Goal: Use online tool/utility: Utilize a website feature to perform a specific function

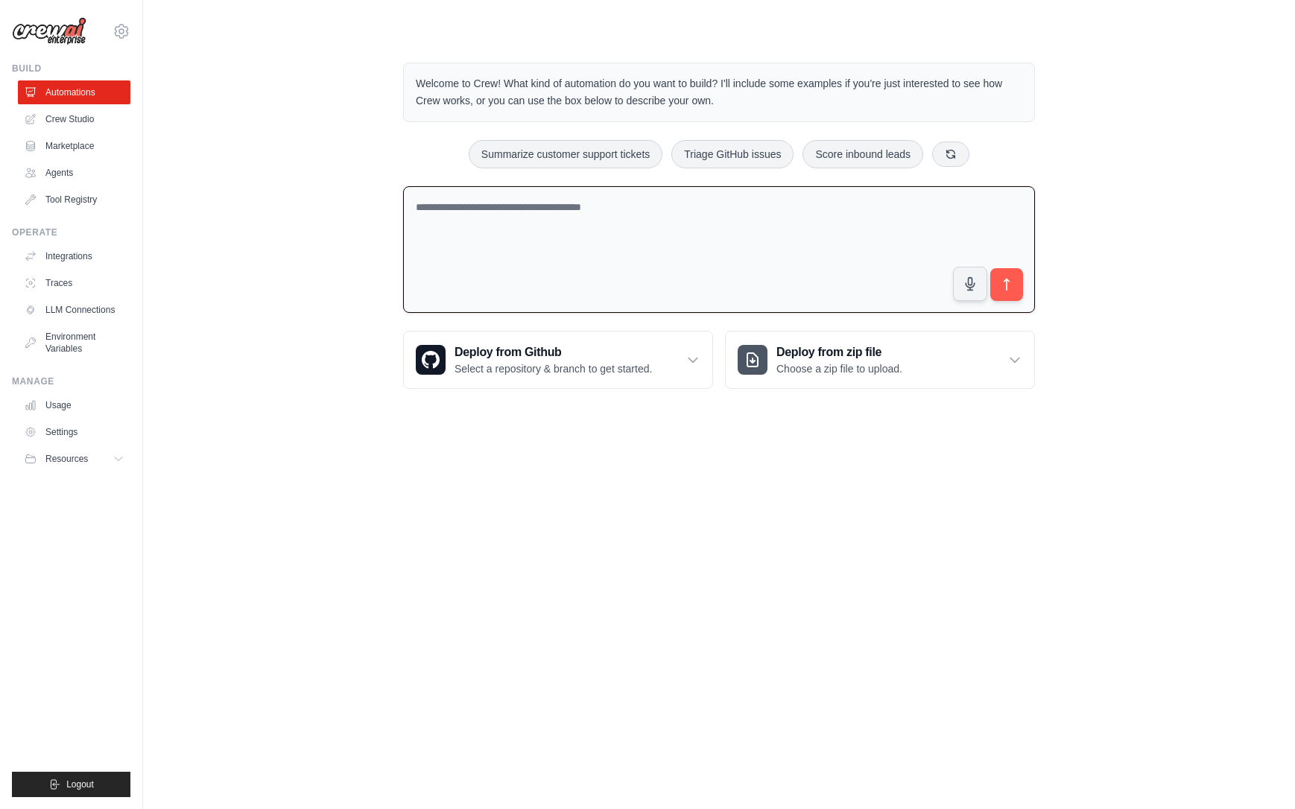
click at [528, 210] on textarea at bounding box center [719, 249] width 632 height 127
type textarea "**********"
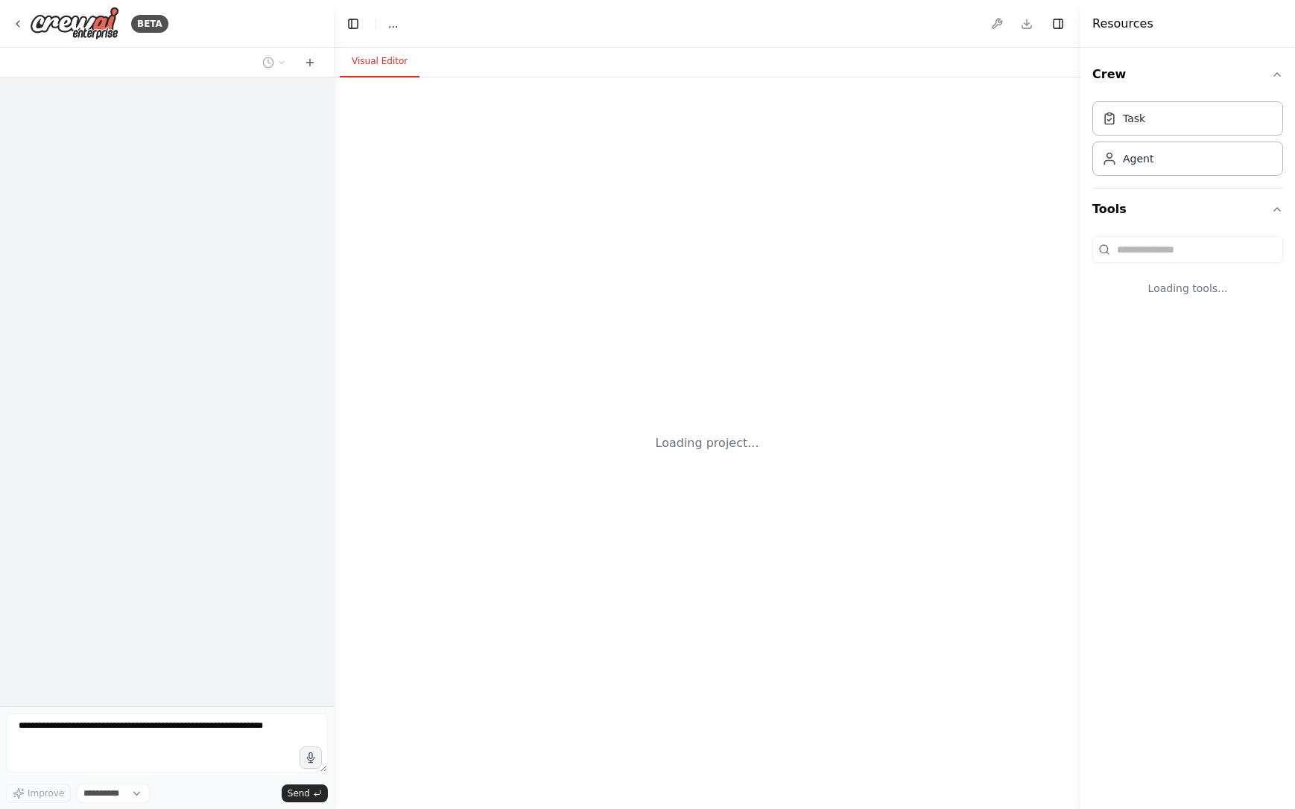
select select "****"
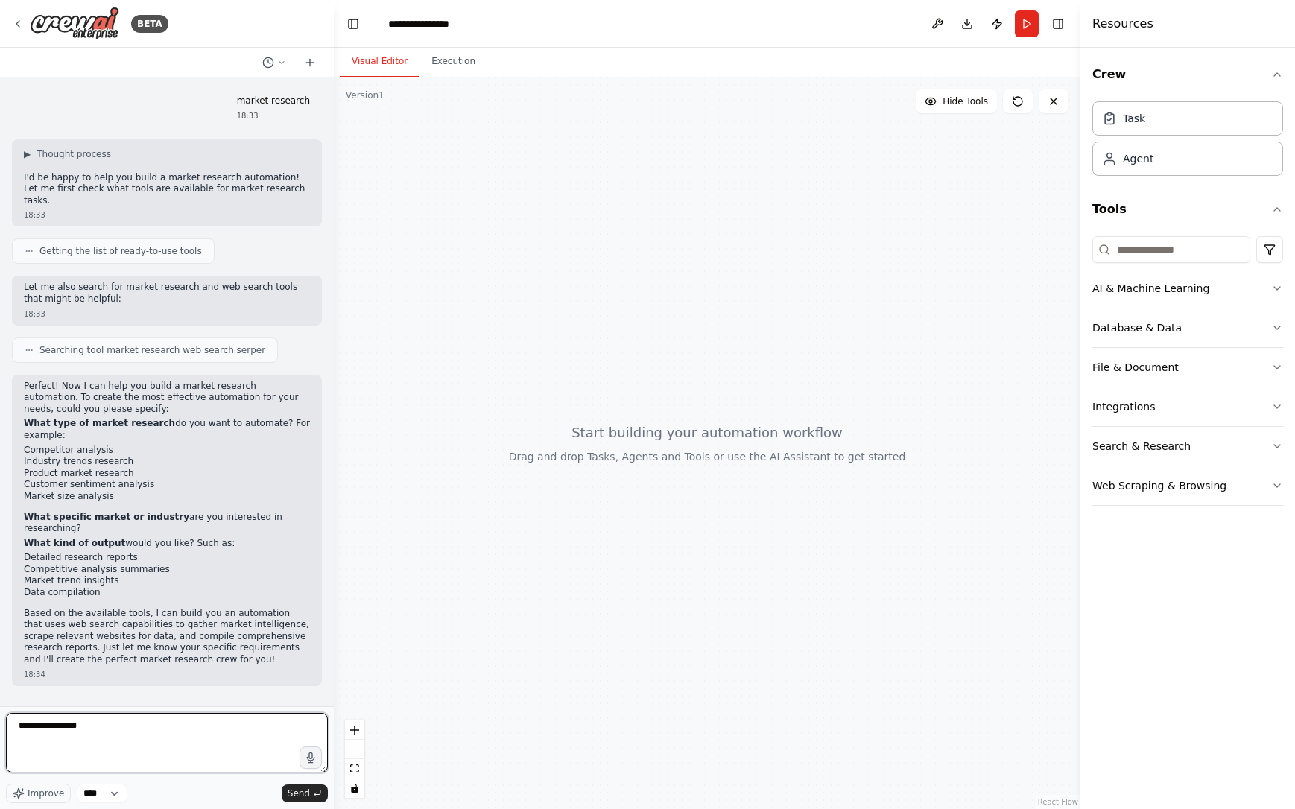
type textarea "**********"
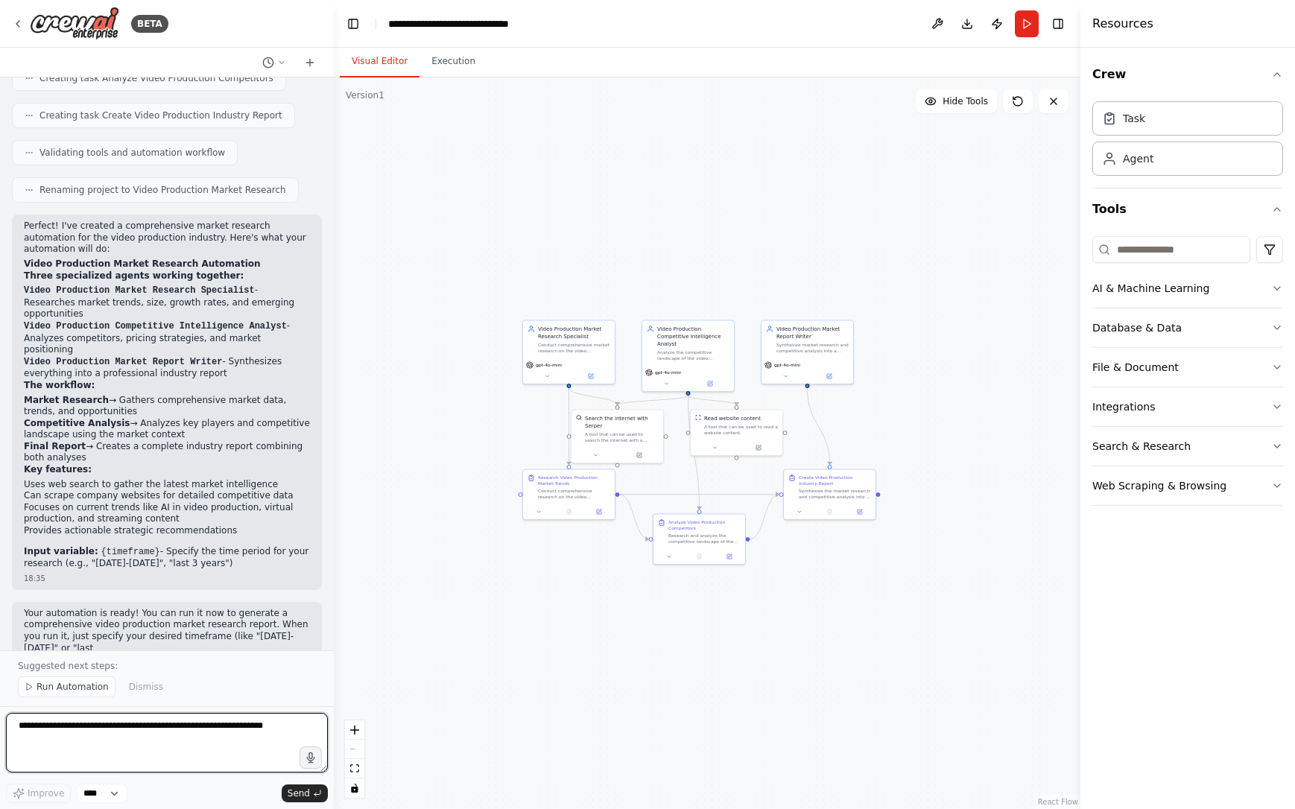
scroll to position [1039, 0]
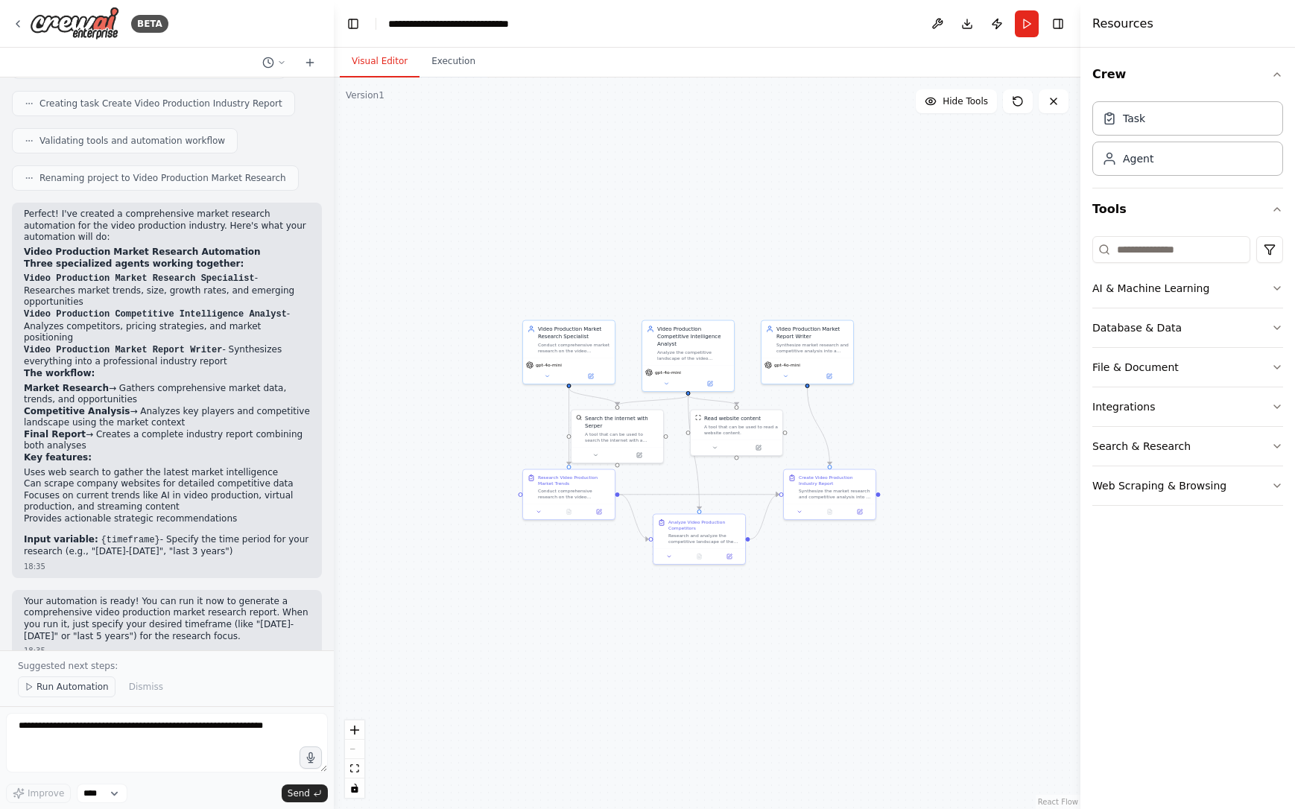
click at [48, 684] on span "Run Automation" at bounding box center [73, 687] width 72 height 12
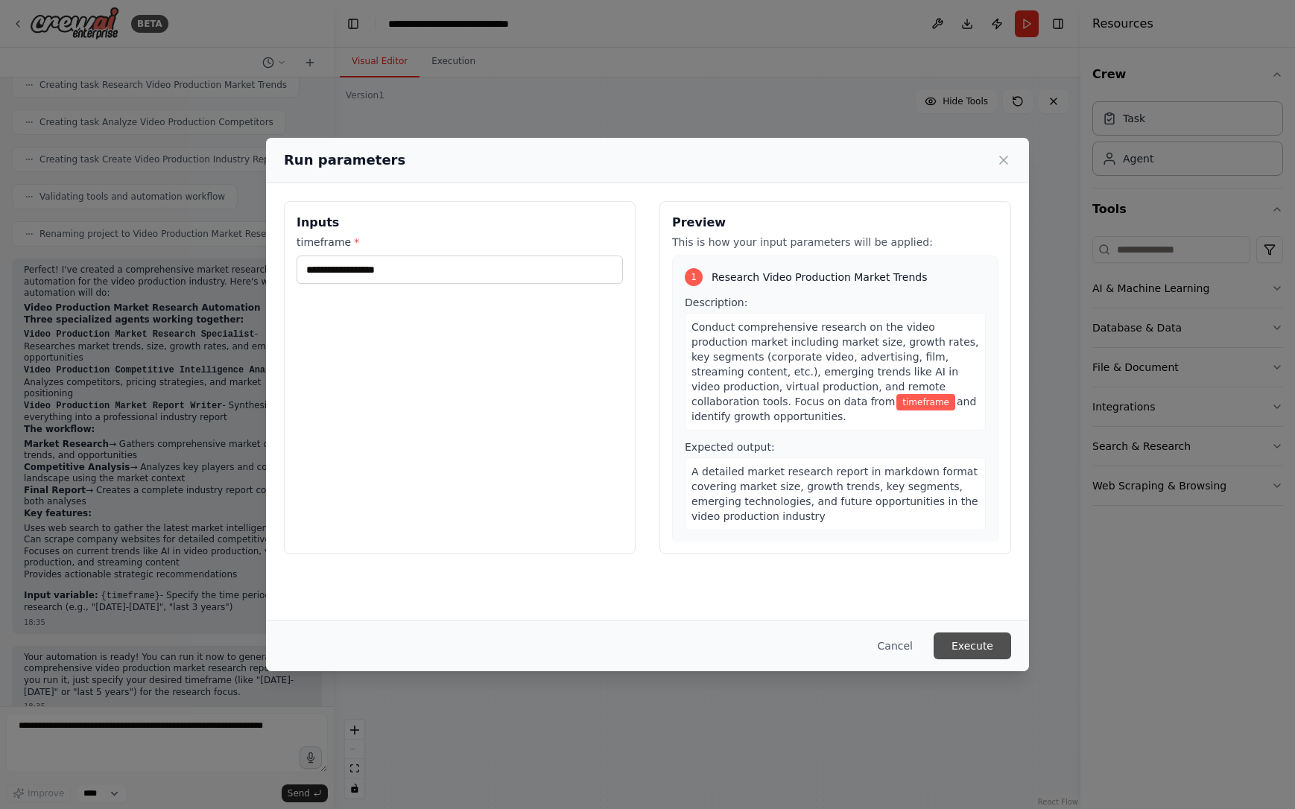
click at [981, 648] on button "Execute" at bounding box center [972, 646] width 77 height 27
click at [364, 266] on input "timeframe *" at bounding box center [460, 270] width 326 height 28
click at [969, 642] on button "Execute" at bounding box center [972, 646] width 77 height 27
drag, startPoint x: 285, startPoint y: 158, endPoint x: 513, endPoint y: 352, distance: 299.1
click at [513, 352] on div "Run parameters Inputs timeframe * This field is required Preview This is how yo…" at bounding box center [647, 405] width 763 height 534
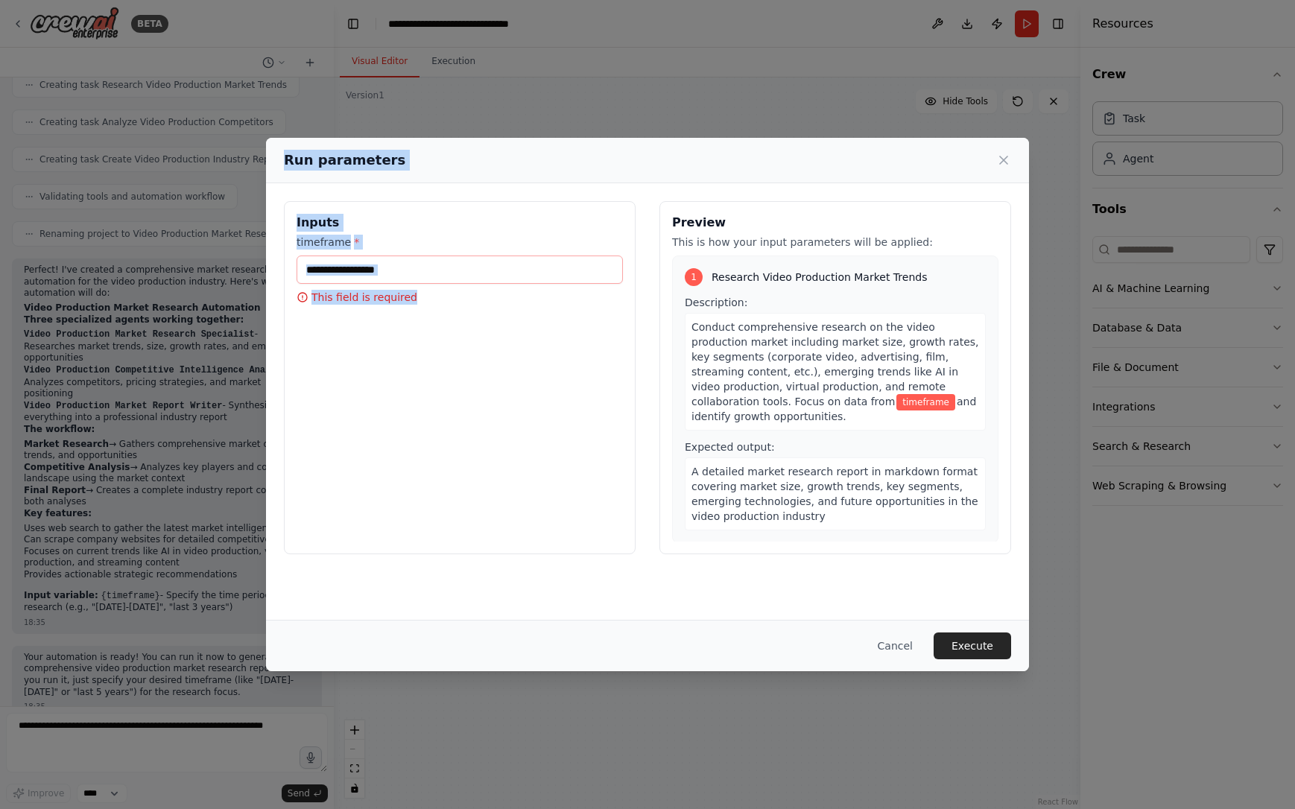
copy div "Run parameters Inputs timeframe * This field is required"
click at [501, 276] on input "timeframe *" at bounding box center [460, 270] width 326 height 28
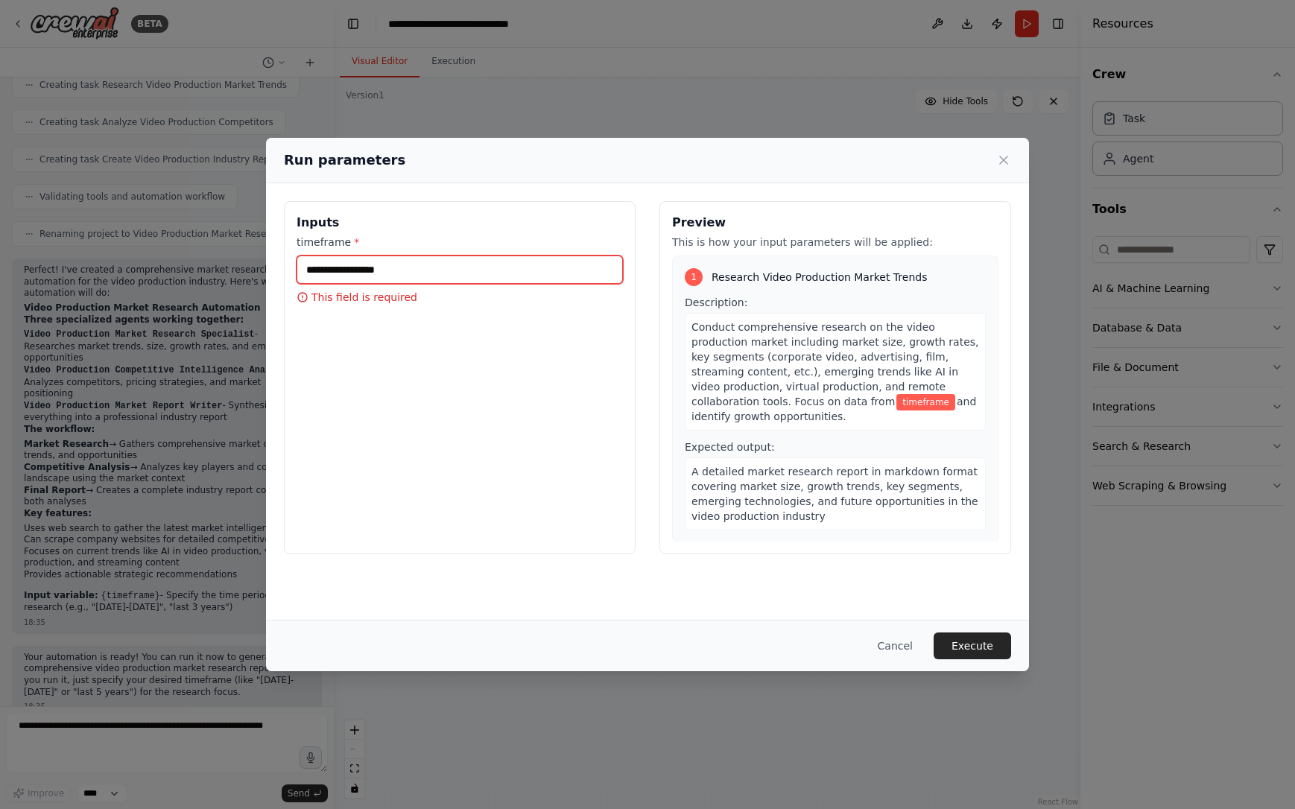
paste input "**********"
type input "**********"
click at [983, 639] on button "Execute" at bounding box center [972, 646] width 77 height 27
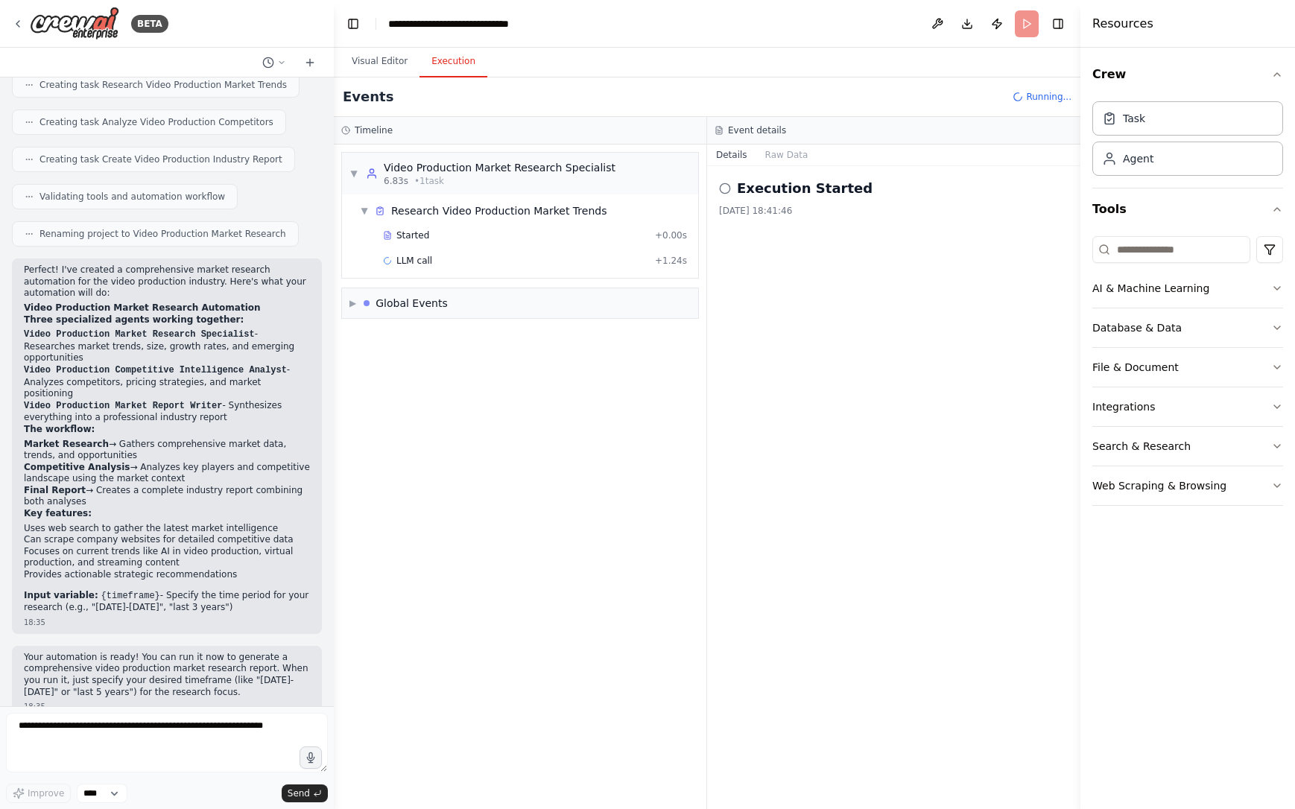
click at [440, 68] on button "Execution" at bounding box center [453, 61] width 68 height 31
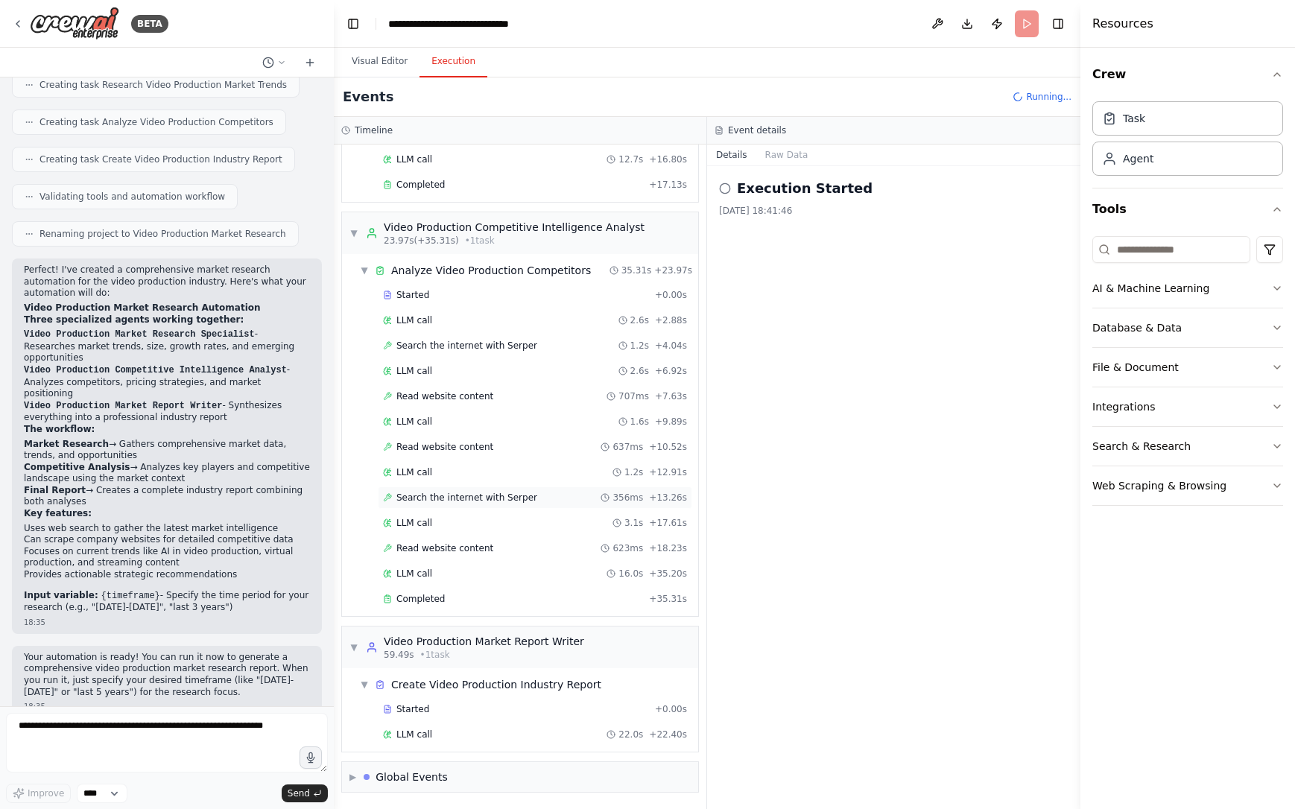
scroll to position [177, 0]
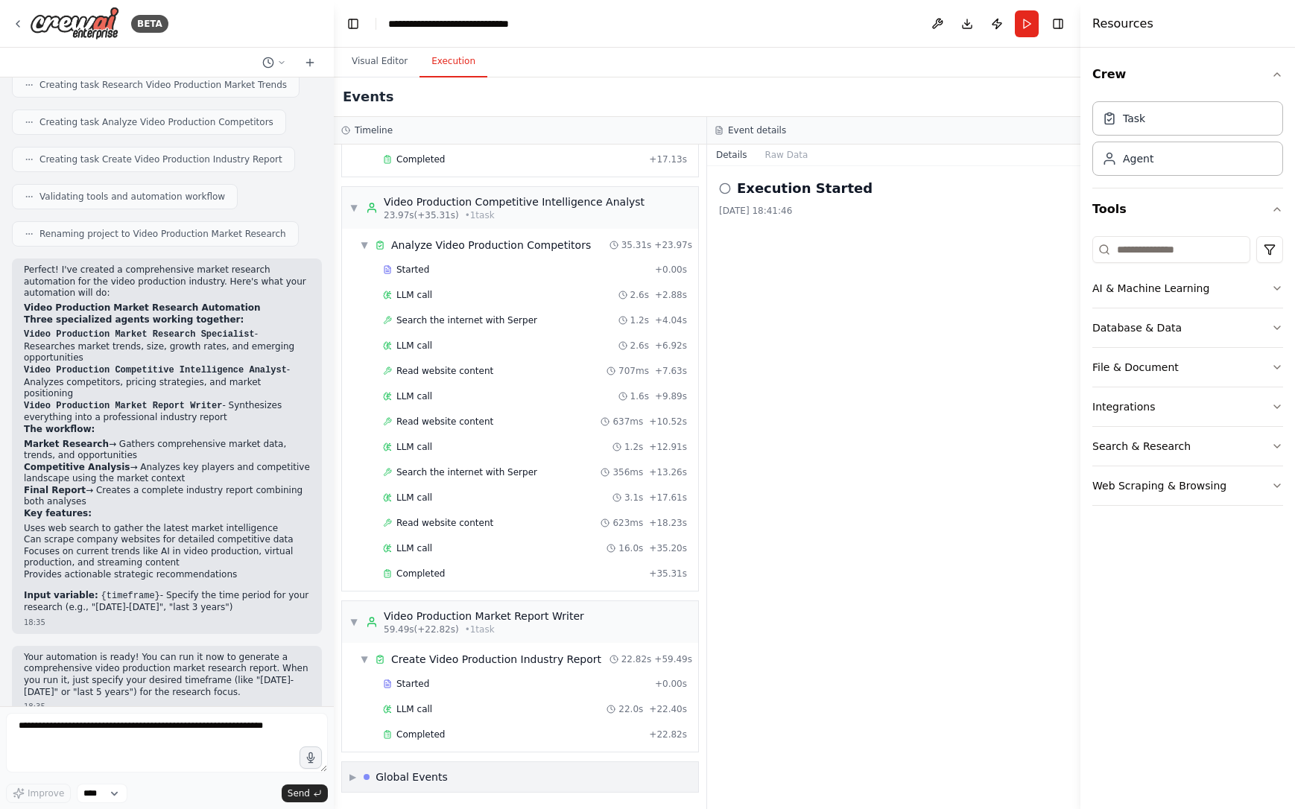
click at [475, 775] on div "▶ Global Events" at bounding box center [520, 777] width 356 height 30
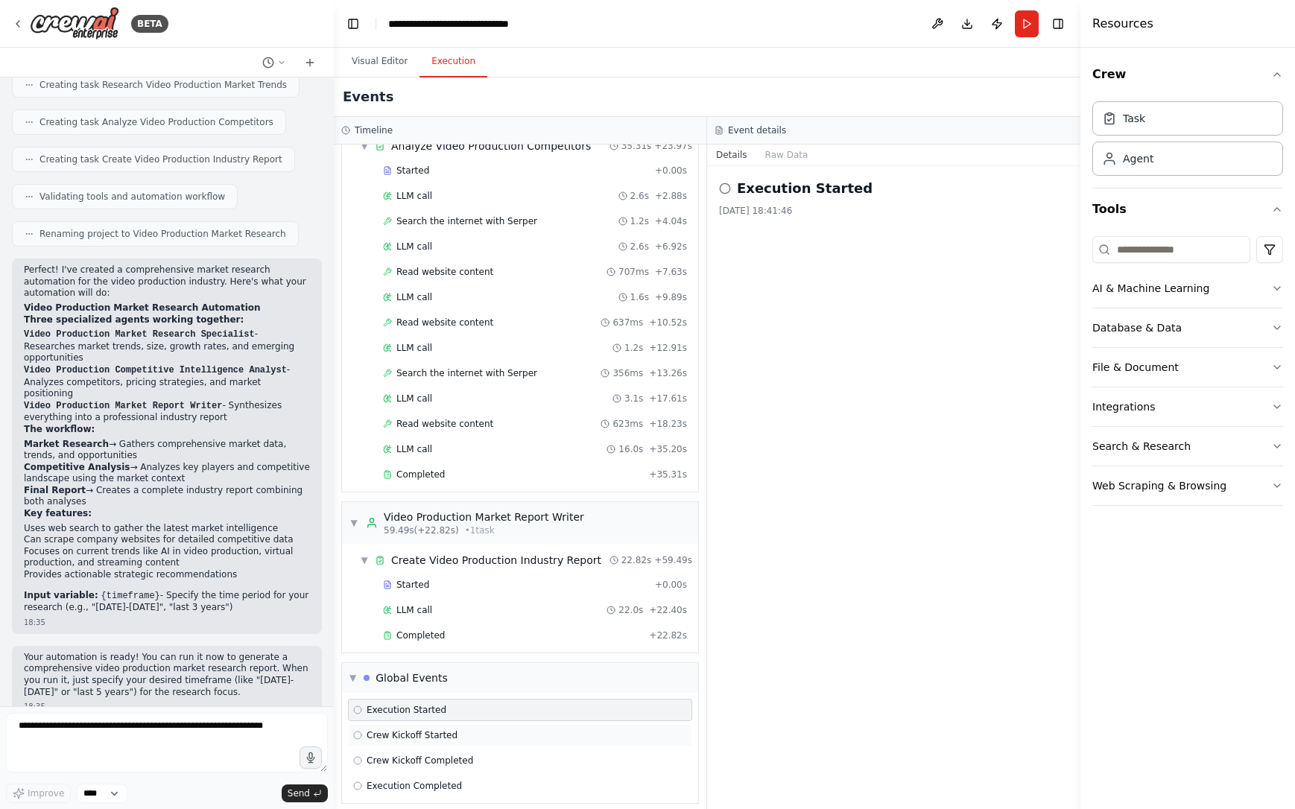
scroll to position [288, 0]
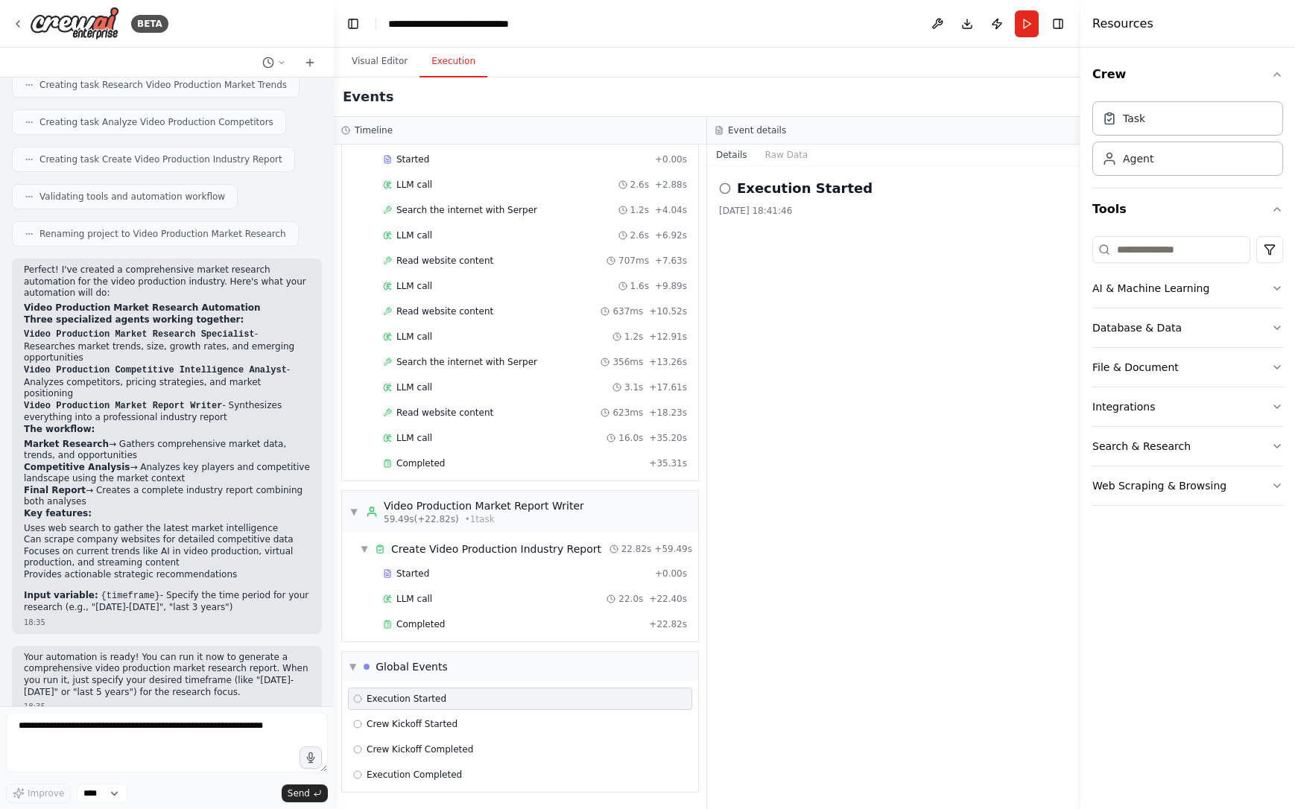
click at [481, 695] on div "Execution Started" at bounding box center [520, 699] width 334 height 12
click at [834, 187] on h2 "Execution Started" at bounding box center [805, 188] width 136 height 21
click at [846, 224] on div "Execution Started 26/08/2025, 18:41:46" at bounding box center [893, 487] width 373 height 643
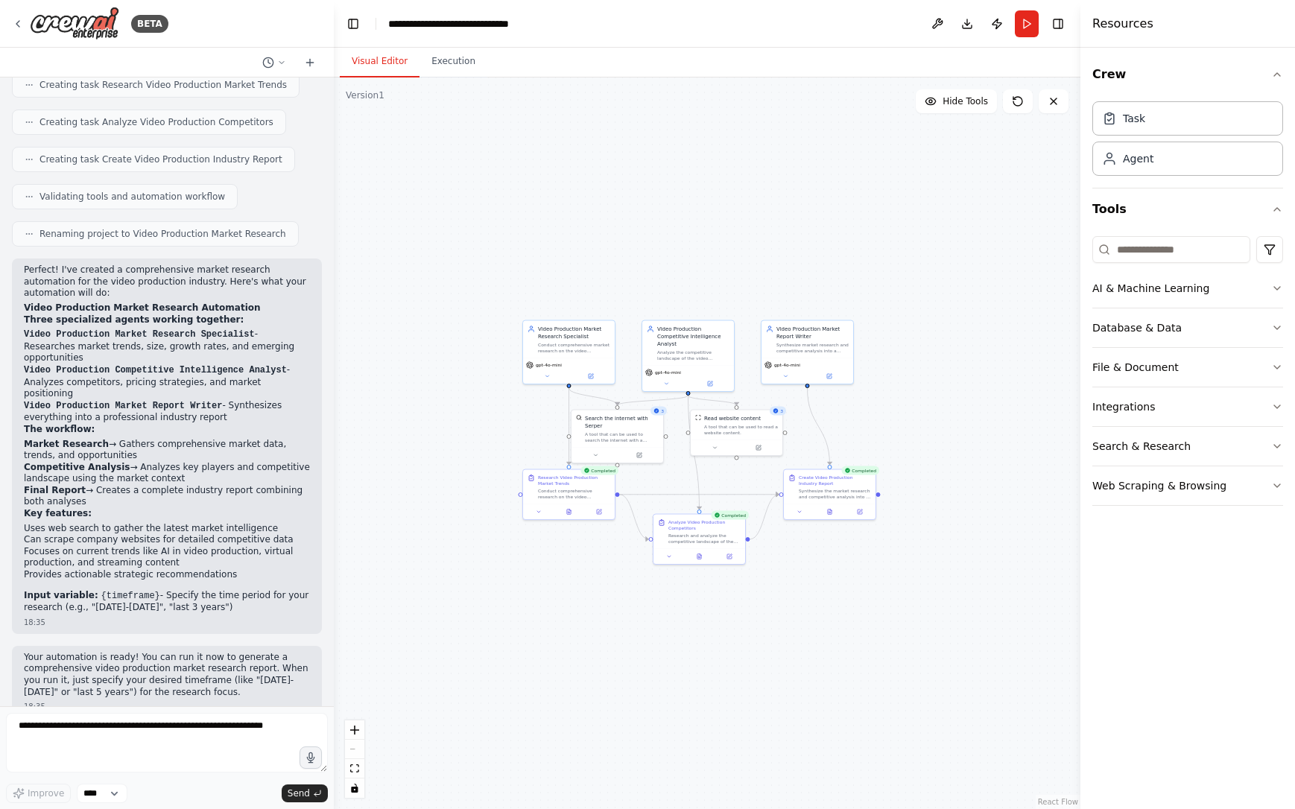
click at [361, 55] on button "Visual Editor" at bounding box center [380, 61] width 80 height 31
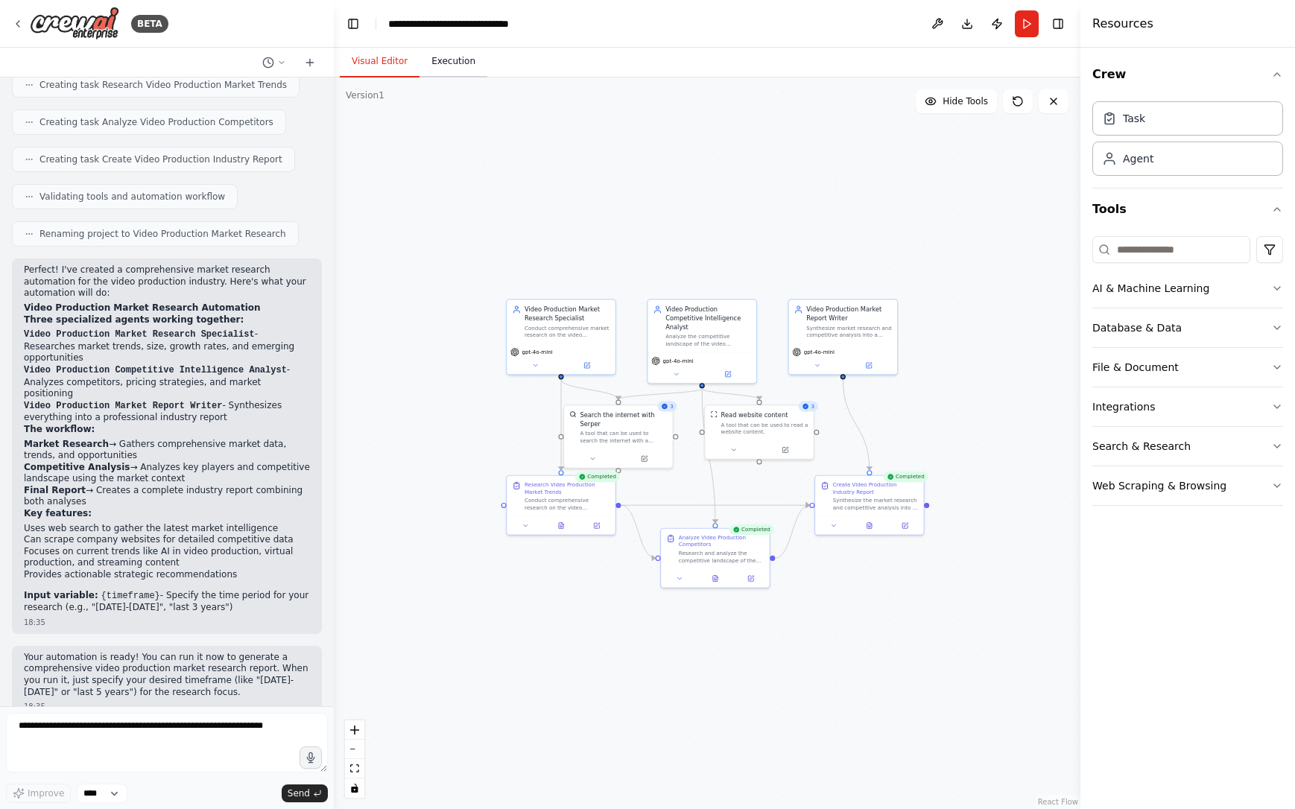
click at [449, 70] on button "Execution" at bounding box center [453, 61] width 68 height 31
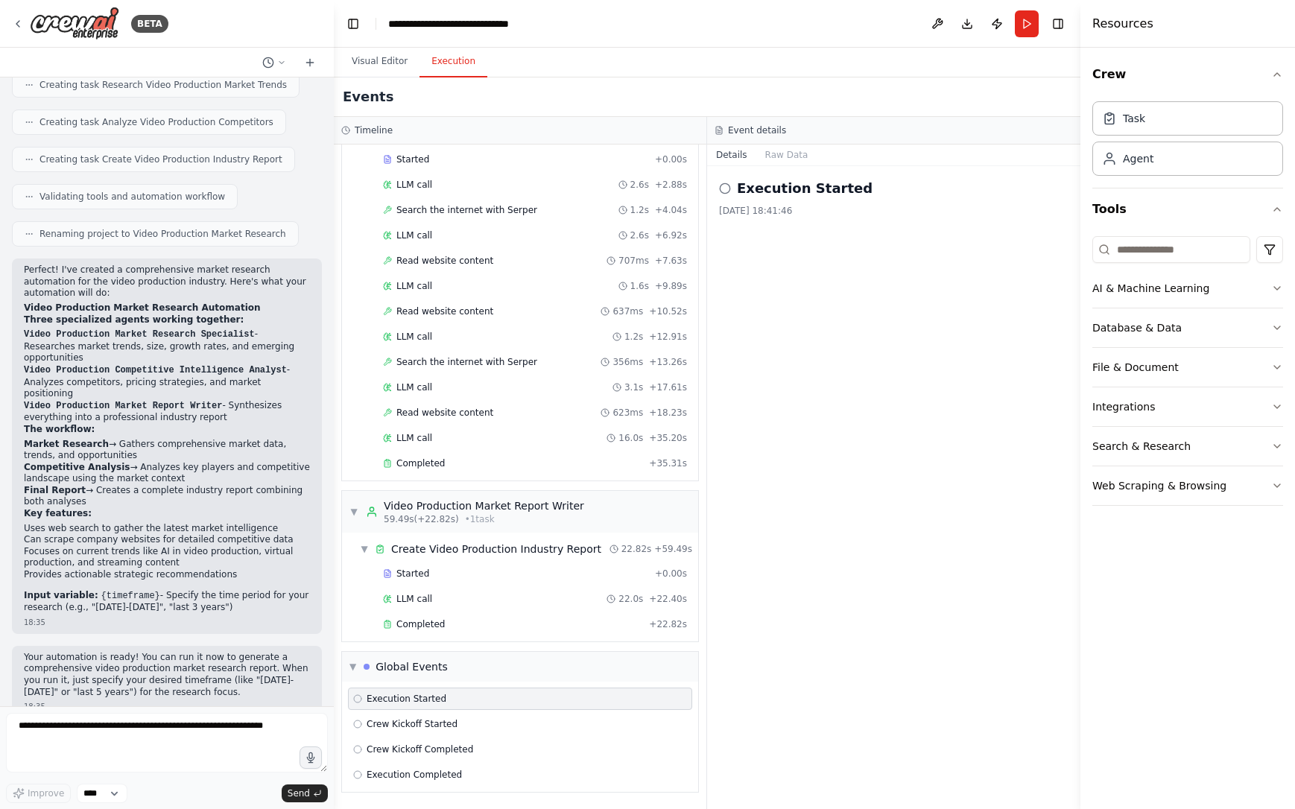
click at [769, 191] on h2 "Execution Started" at bounding box center [805, 188] width 136 height 21
click at [725, 190] on icon at bounding box center [725, 189] width 12 height 12
click at [778, 158] on button "Raw Data" at bounding box center [786, 155] width 61 height 21
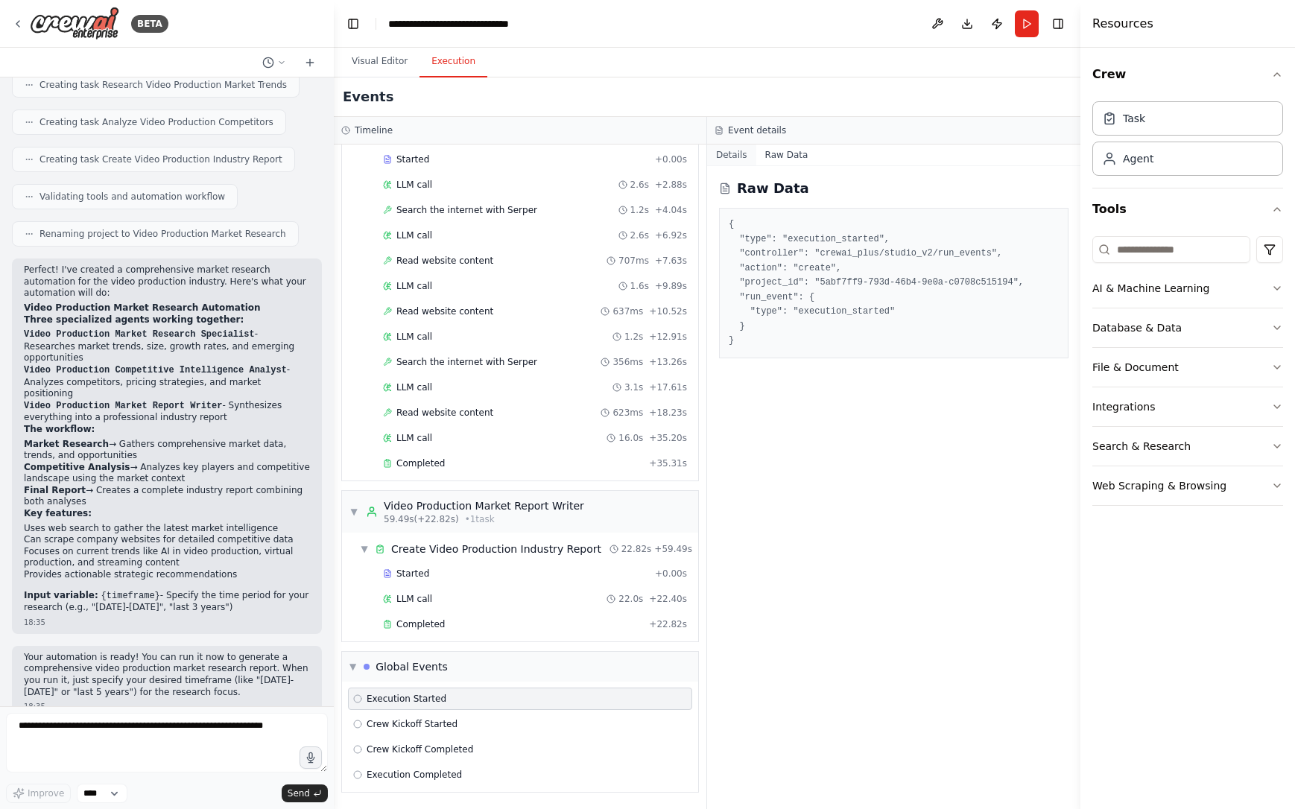
click at [735, 160] on button "Details" at bounding box center [731, 155] width 49 height 21
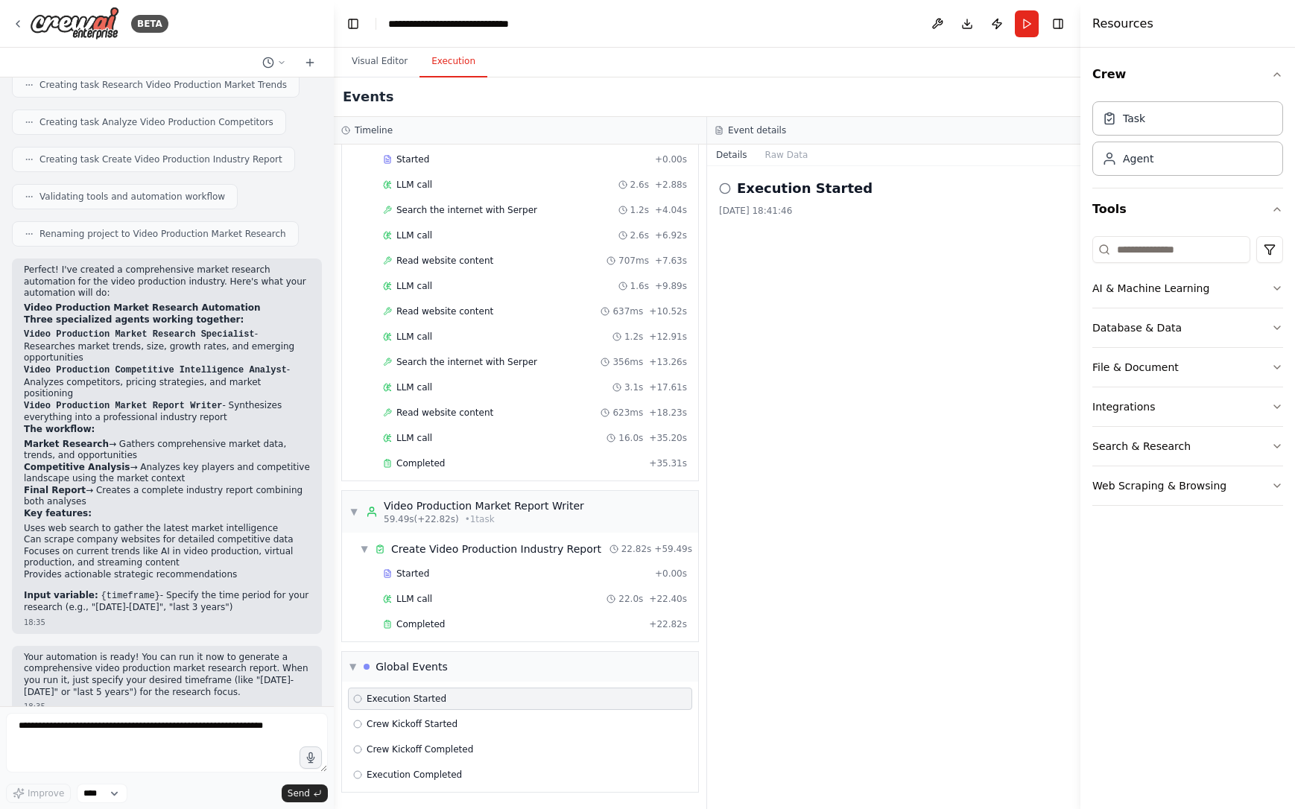
click at [353, 701] on icon at bounding box center [357, 698] width 9 height 9
click at [356, 701] on icon at bounding box center [357, 698] width 9 height 9
click at [373, 663] on div "Global Events" at bounding box center [406, 666] width 84 height 15
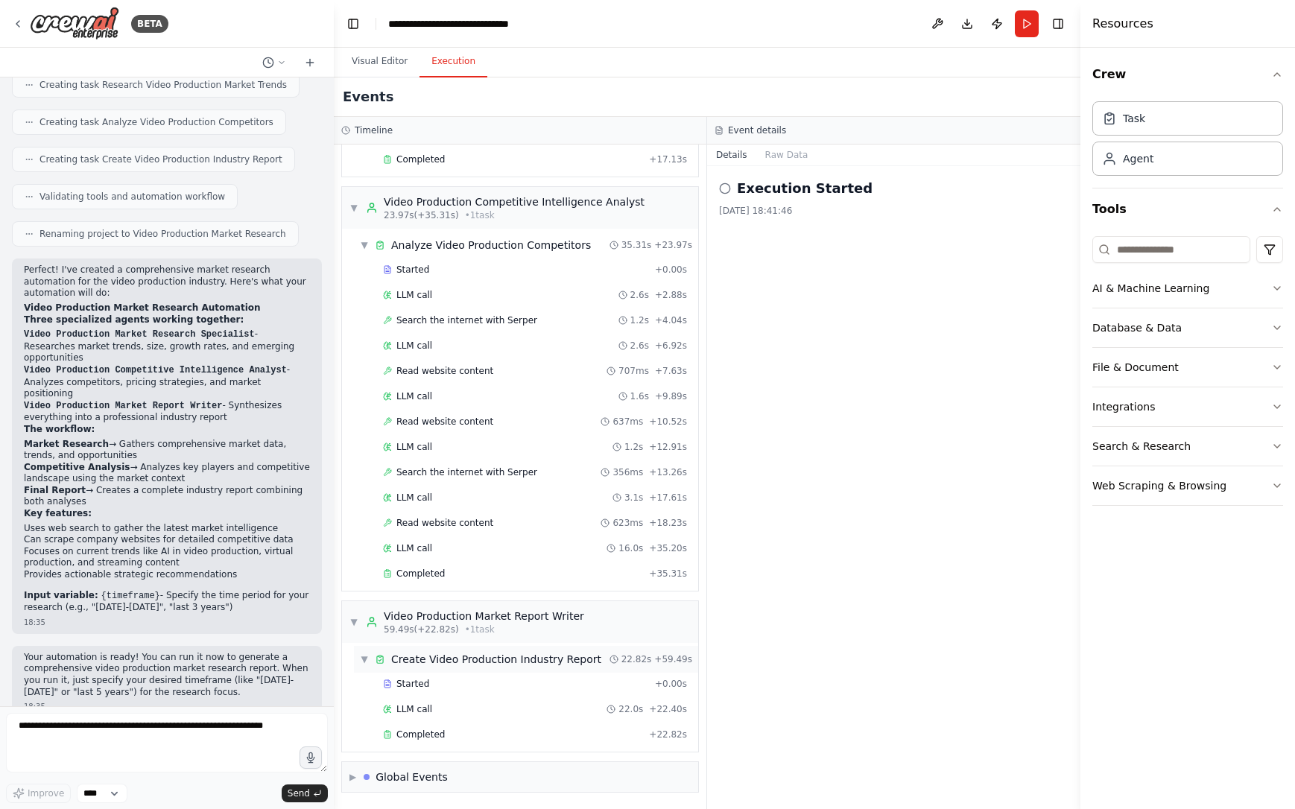
scroll to position [177, 0]
click at [1023, 28] on button "Run" at bounding box center [1027, 23] width 24 height 27
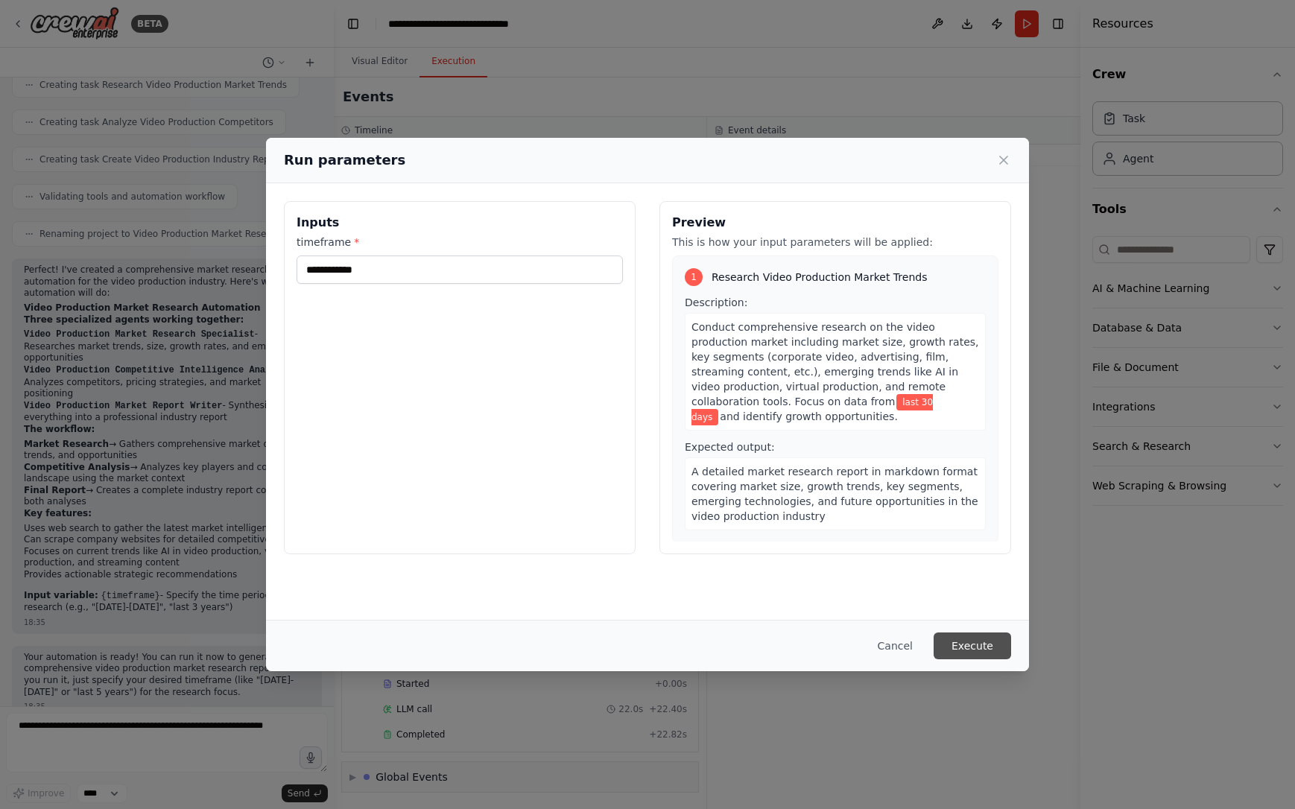
click at [960, 653] on button "Execute" at bounding box center [972, 646] width 77 height 27
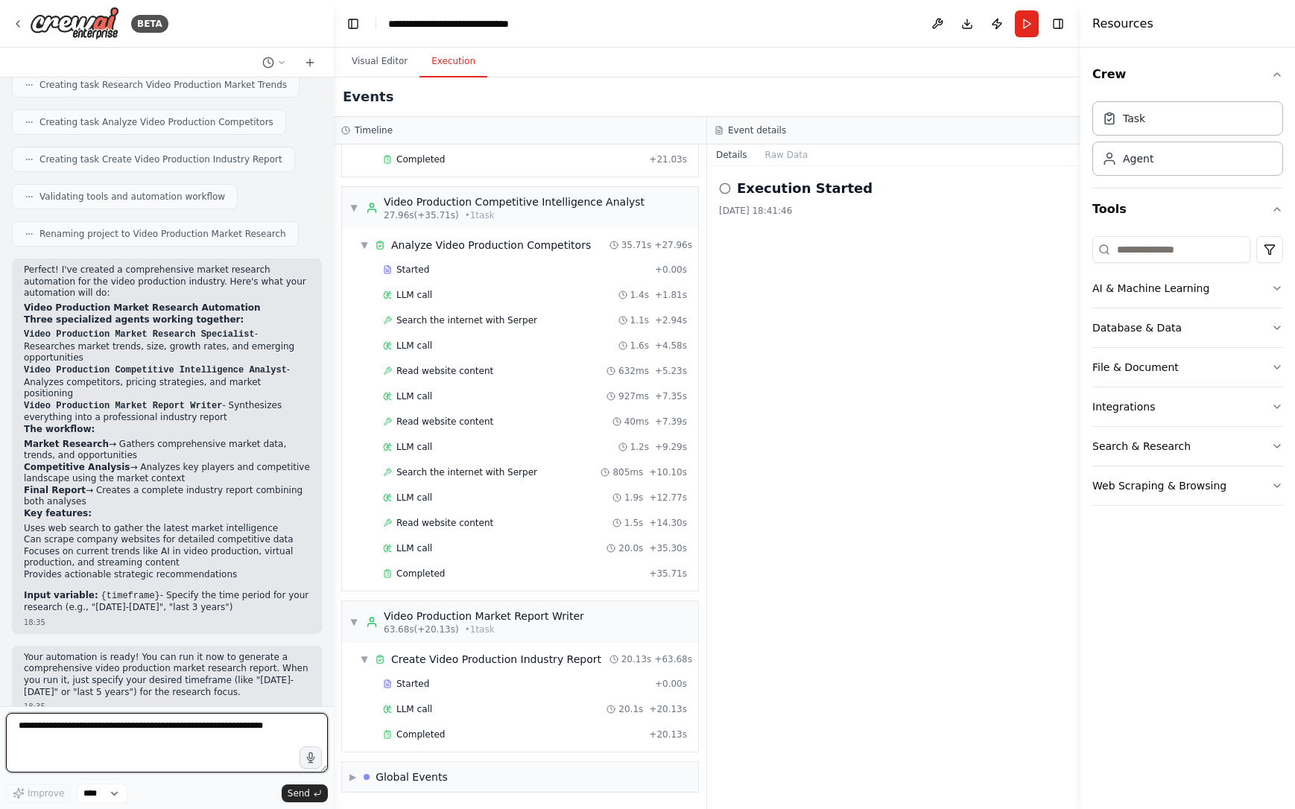
click at [168, 745] on textarea at bounding box center [167, 743] width 322 height 60
type textarea "**********"
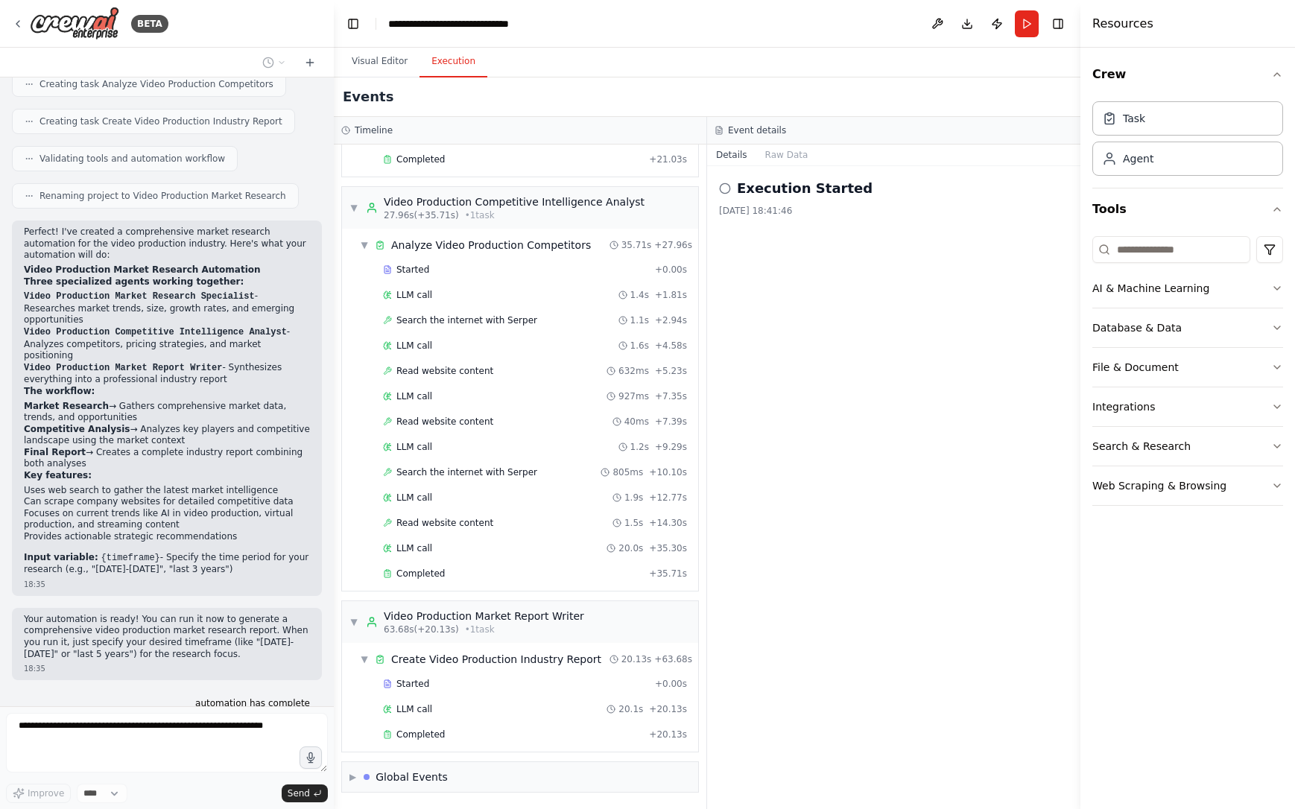
scroll to position [1072, 0]
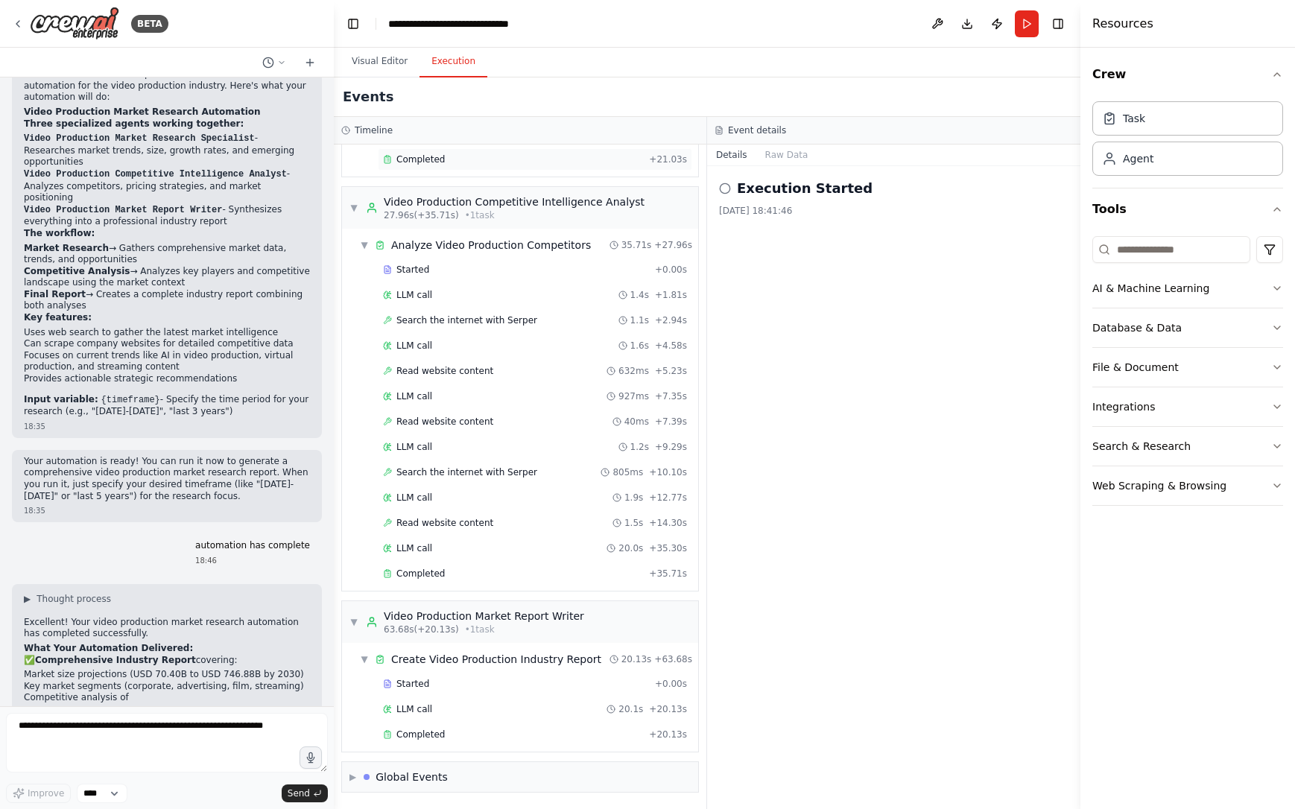
drag, startPoint x: 571, startPoint y: 162, endPoint x: 554, endPoint y: 162, distance: 17.1
click at [571, 162] on div "Completed" at bounding box center [513, 159] width 260 height 12
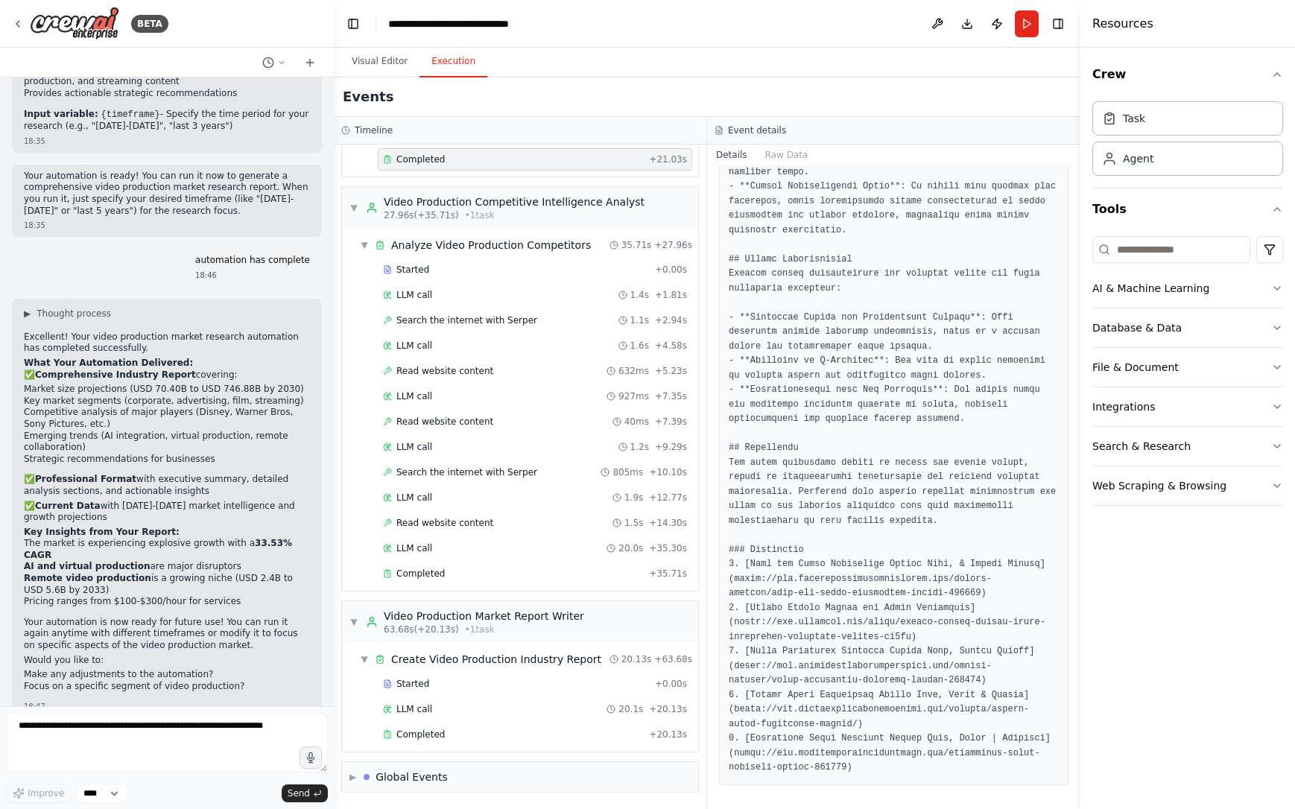
scroll to position [1477, 0]
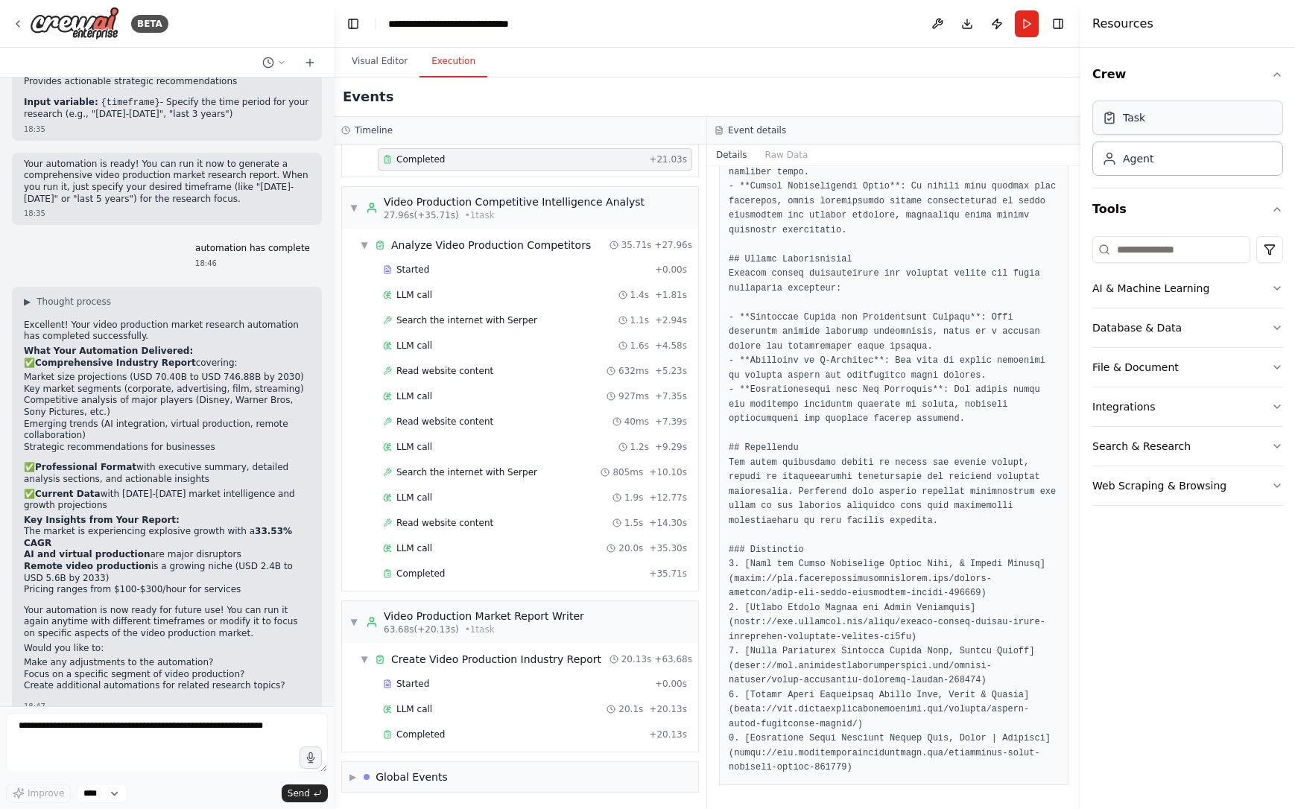
click at [1182, 121] on div "Task" at bounding box center [1187, 118] width 191 height 34
click at [1141, 122] on div "Task" at bounding box center [1134, 117] width 22 height 15
click at [1139, 123] on div "Task" at bounding box center [1134, 117] width 22 height 15
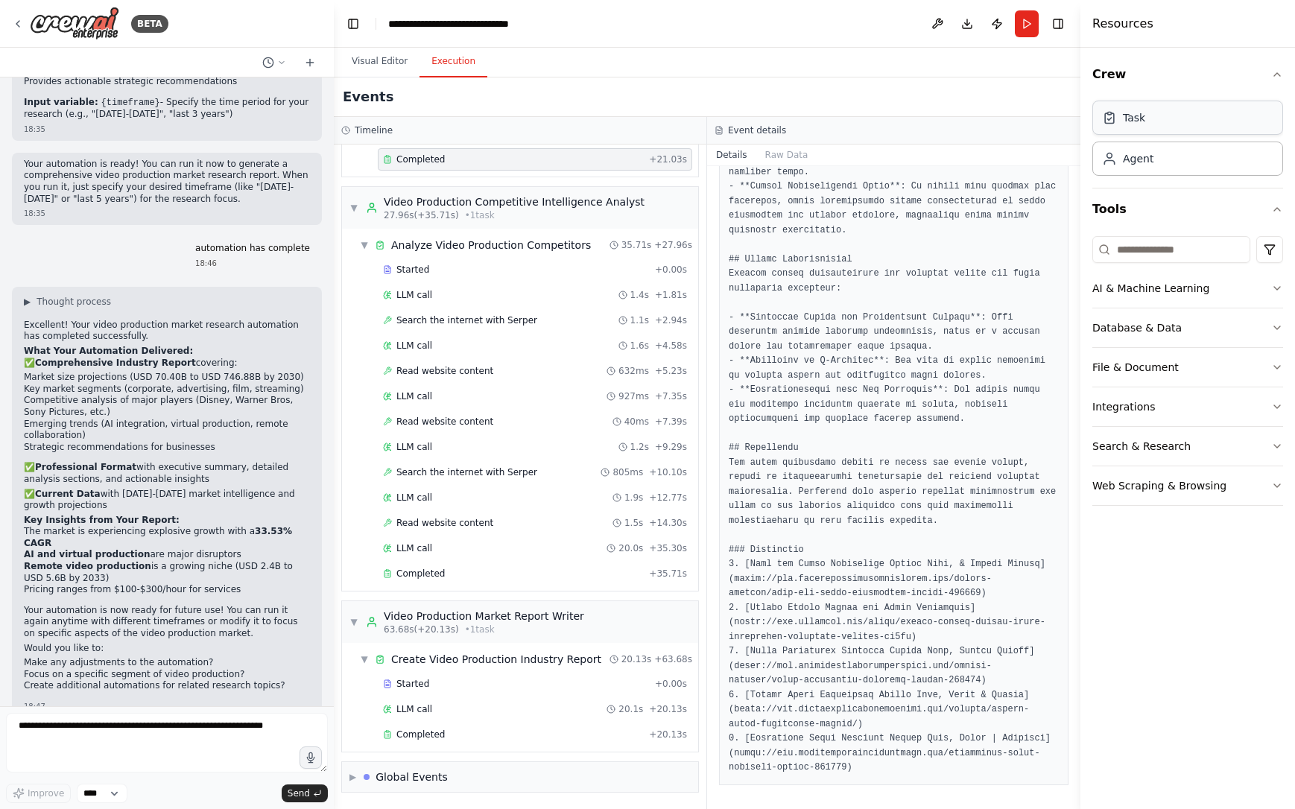
click at [1139, 123] on div "Task" at bounding box center [1134, 117] width 22 height 15
click at [384, 780] on div "Global Events" at bounding box center [412, 777] width 72 height 15
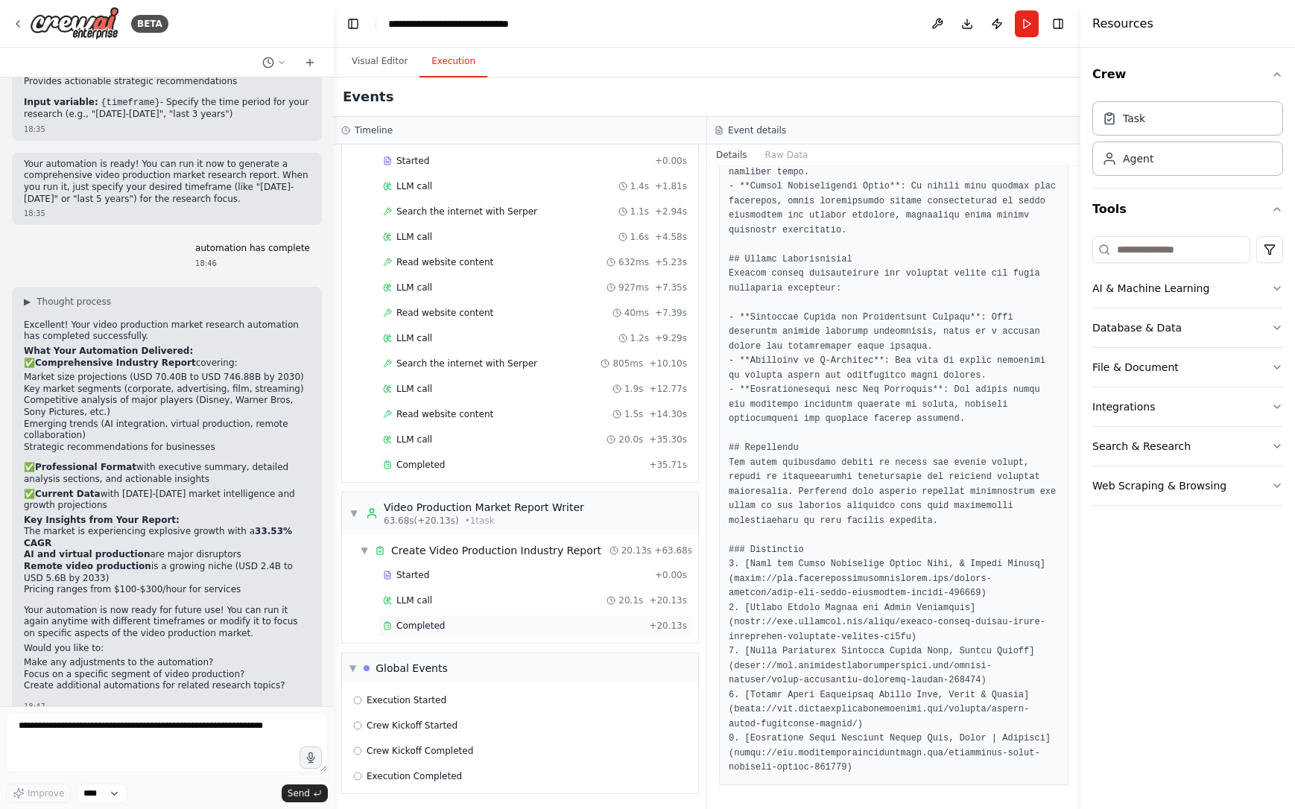
scroll to position [288, 0]
click at [358, 777] on icon at bounding box center [357, 774] width 9 height 9
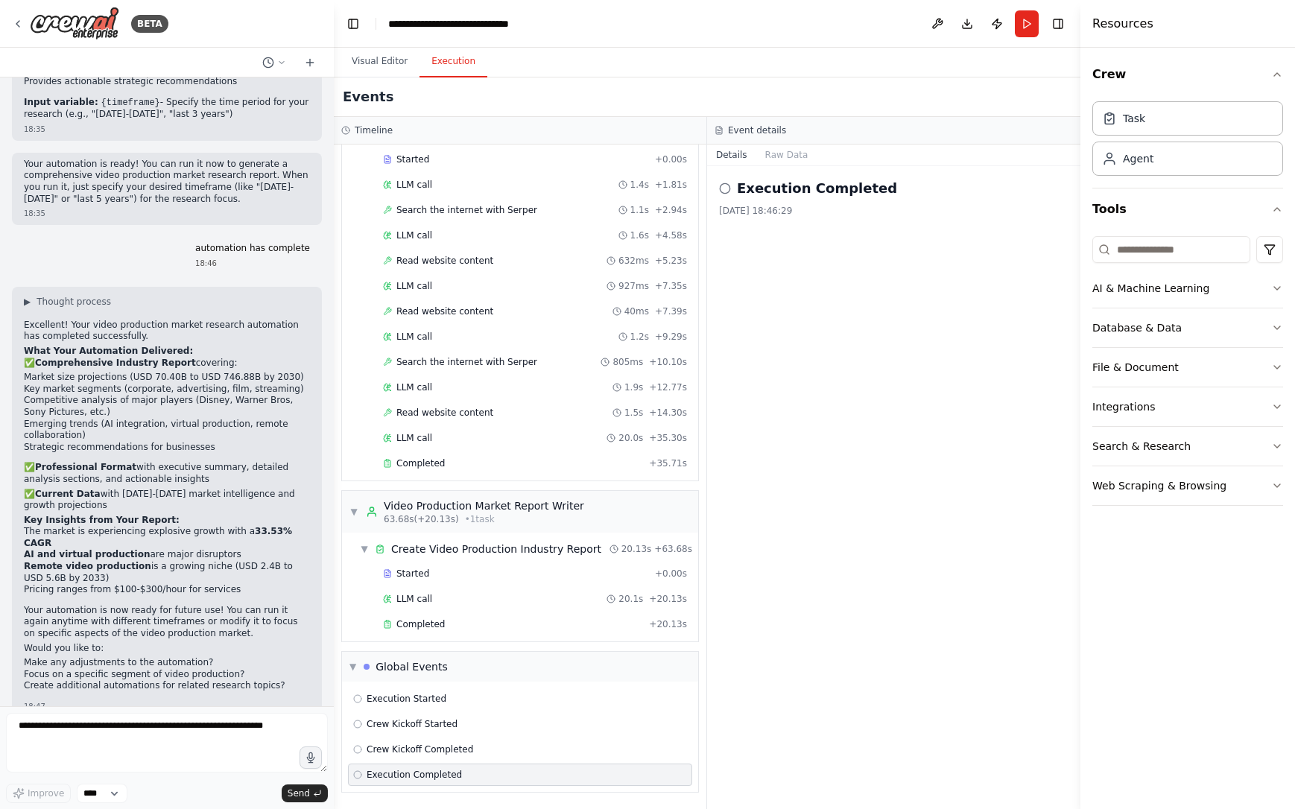
click at [358, 777] on icon at bounding box center [357, 774] width 9 height 9
click at [386, 748] on span "Crew Kickoff Completed" at bounding box center [420, 750] width 107 height 12
click at [385, 725] on span "Crew Kickoff Started" at bounding box center [412, 724] width 91 height 12
click at [392, 694] on span "Execution Started" at bounding box center [407, 699] width 80 height 12
click at [473, 629] on div "Completed" at bounding box center [513, 624] width 260 height 12
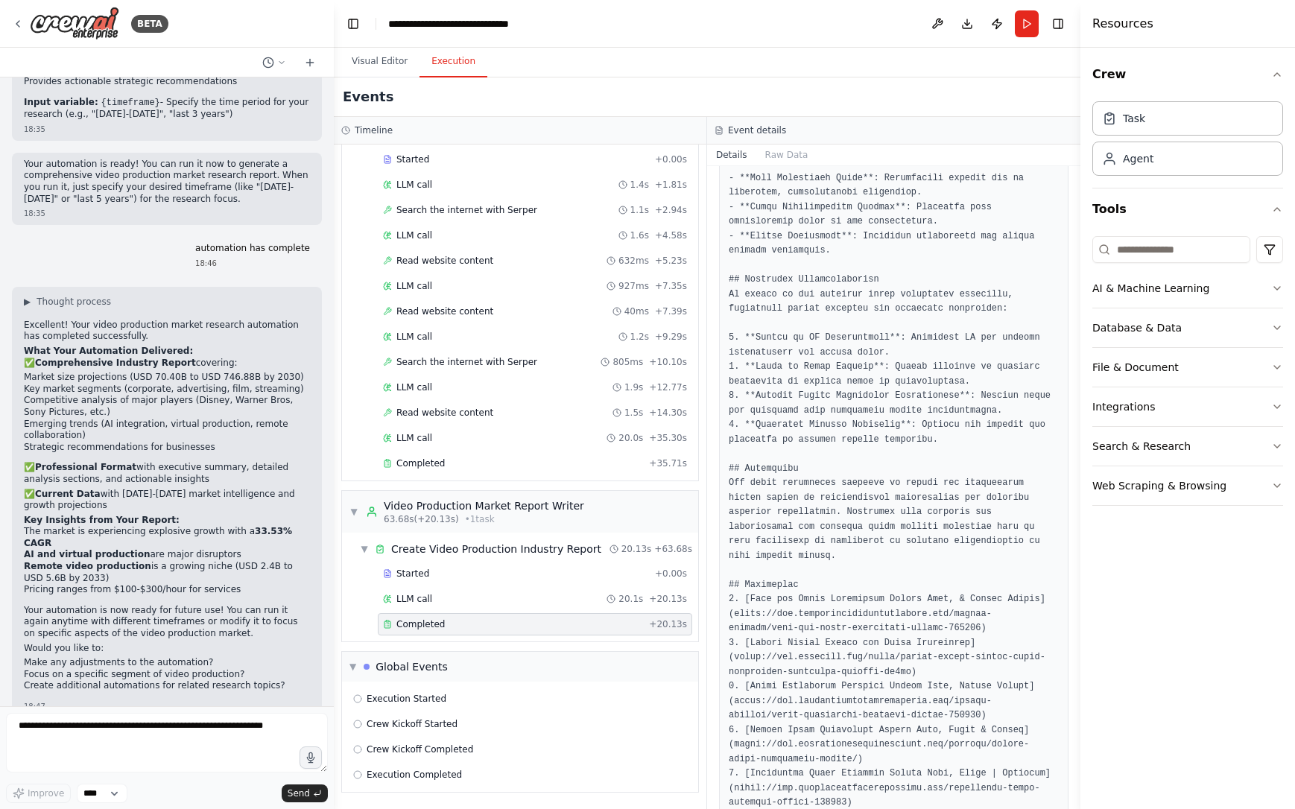
scroll to position [1594, 0]
